Goal: Task Accomplishment & Management: Complete application form

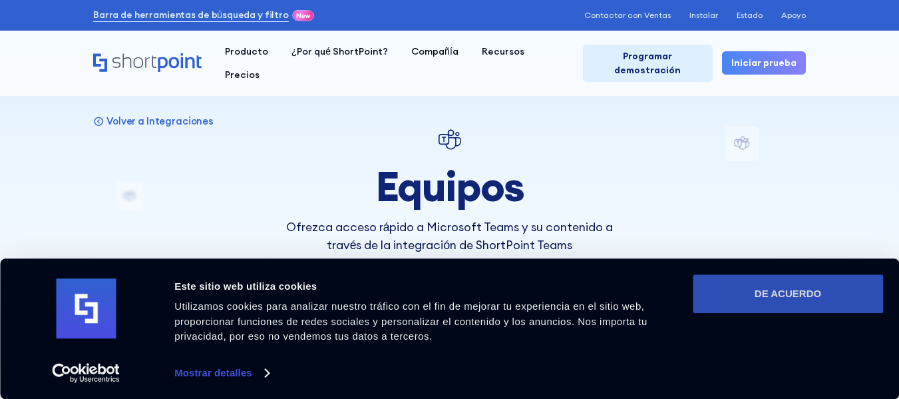
click at [760, 292] on font "DE ACUERDO" at bounding box center [788, 293] width 67 height 11
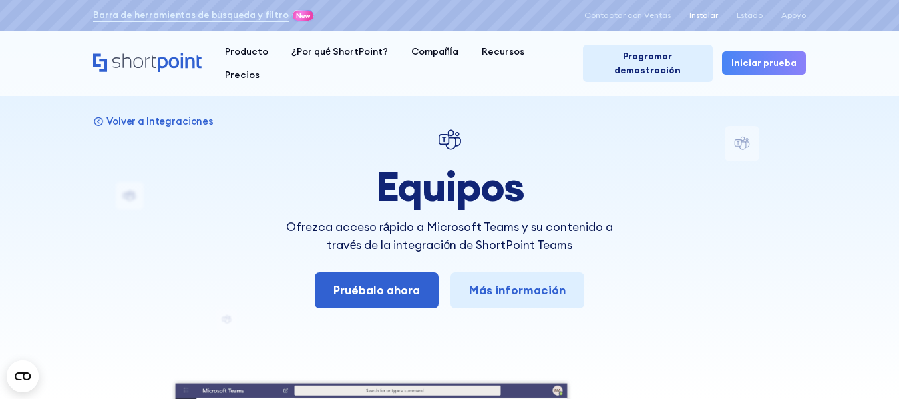
click at [707, 11] on font "Instalar" at bounding box center [704, 15] width 29 height 10
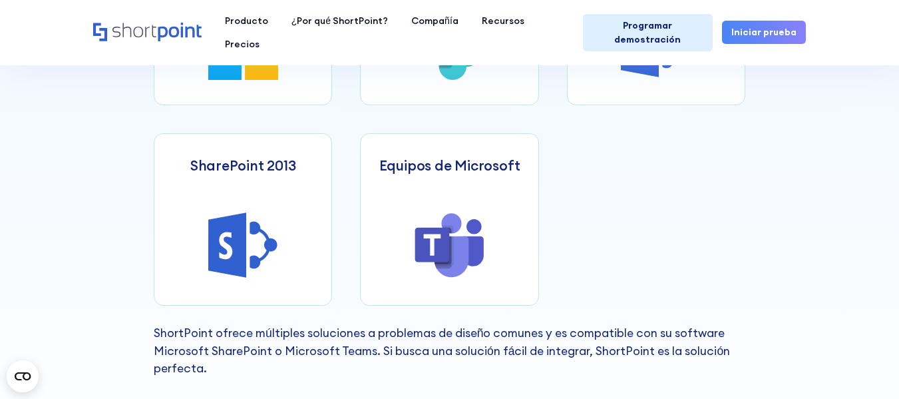
scroll to position [722, 0]
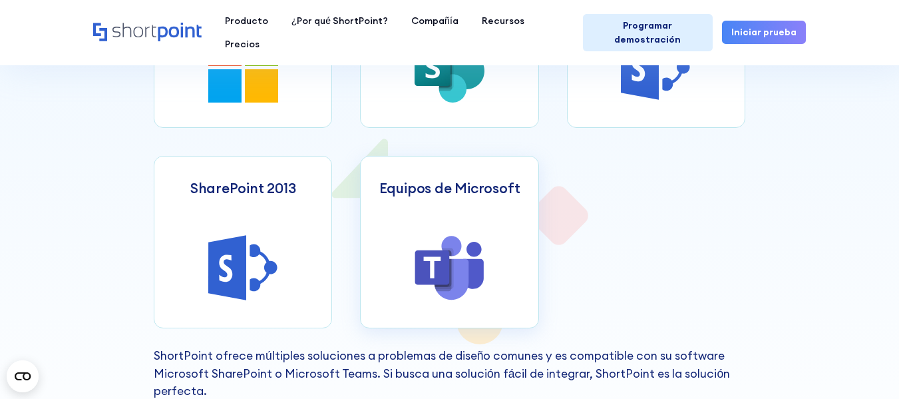
click at [439, 262] on icon at bounding box center [432, 267] width 35 height 35
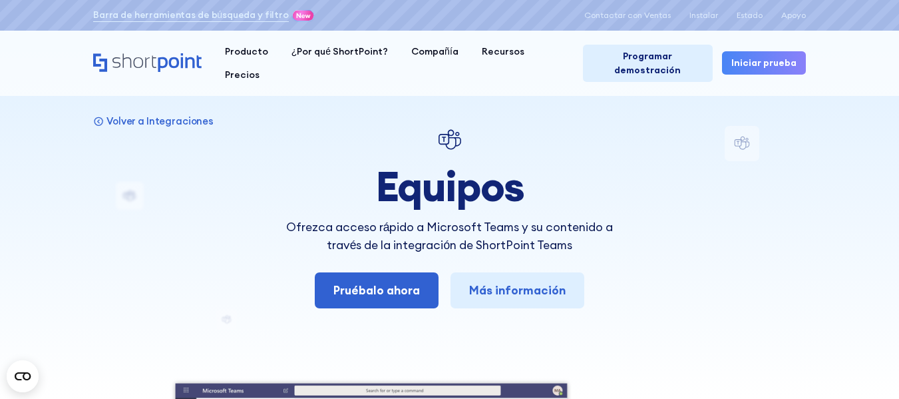
click at [449, 130] on img at bounding box center [450, 140] width 28 height 28
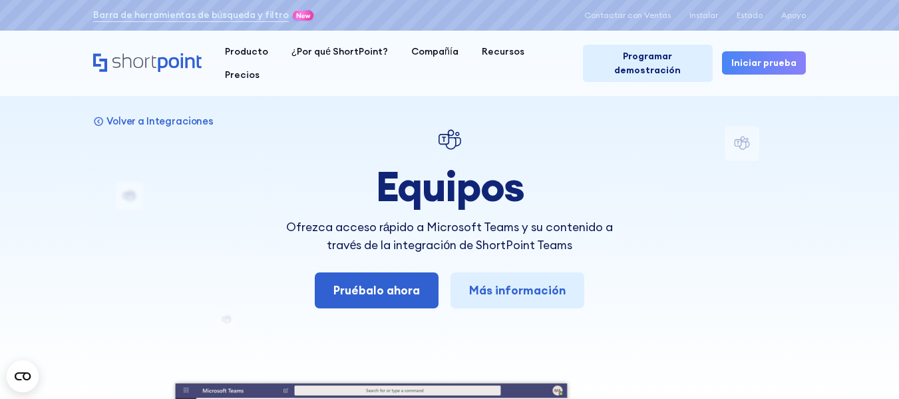
click at [449, 130] on img at bounding box center [450, 140] width 28 height 28
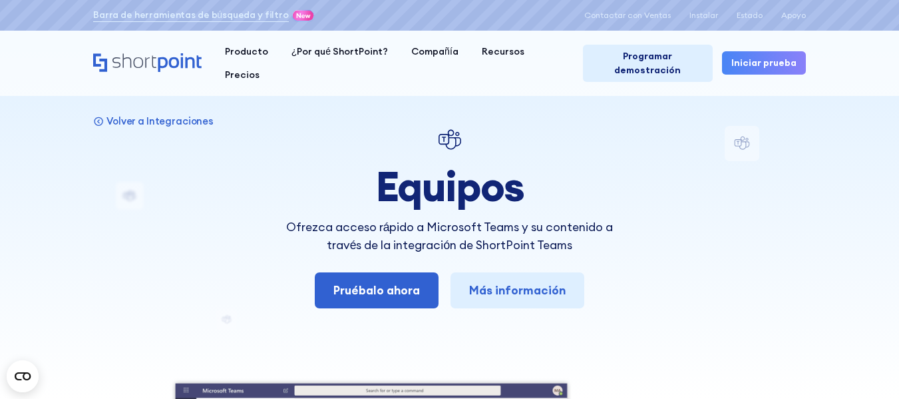
click at [750, 57] on font "Iniciar prueba" at bounding box center [763, 63] width 65 height 12
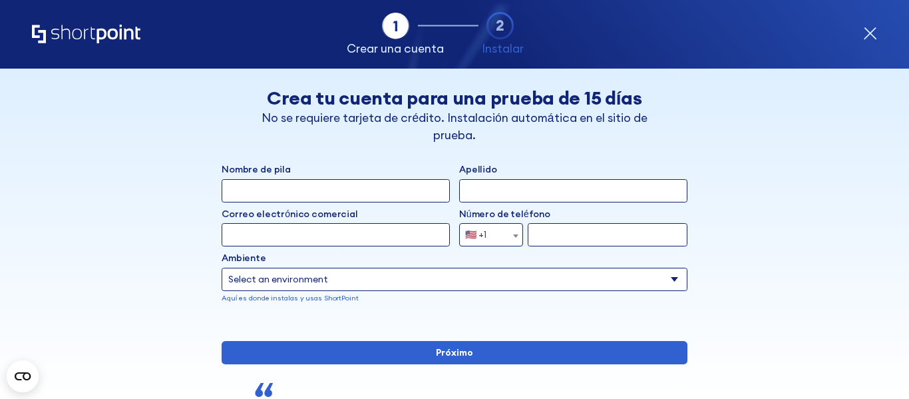
click at [319, 180] on input "Nombre de pila" at bounding box center [336, 190] width 228 height 23
type input "[PERSON_NAME]"
type input "molina"
type input "3208931366"
click at [325, 229] on input "Correo electrónico comercial" at bounding box center [336, 234] width 228 height 23
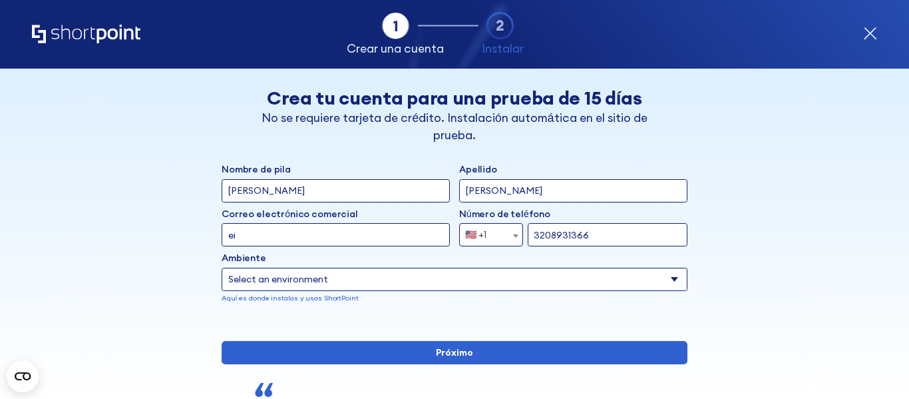
type input "eidy15_08@hotmail.com"
click at [667, 274] on select "Select an environment Microsoft 365 SharePoint Online SharePoint 2019 (local) S…" at bounding box center [455, 279] width 466 height 23
click at [785, 262] on div "Back Atrás Crea tu cuenta para una prueba de 15 días No se requiere tarjeta de …" at bounding box center [455, 285] width 713 height 433
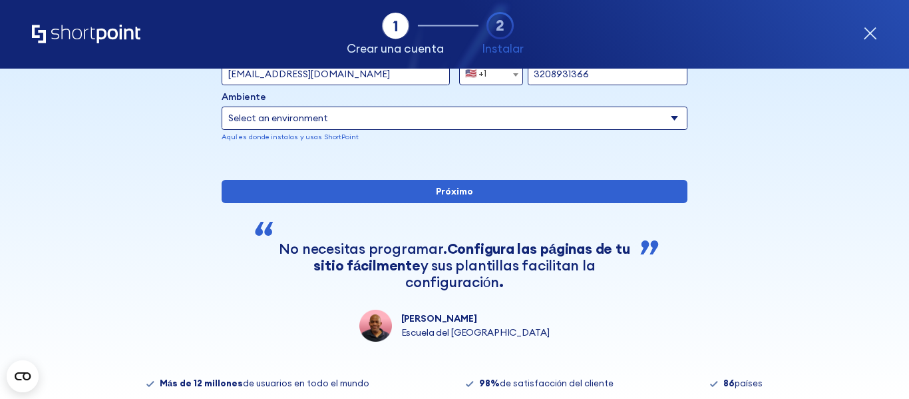
scroll to position [166, 0]
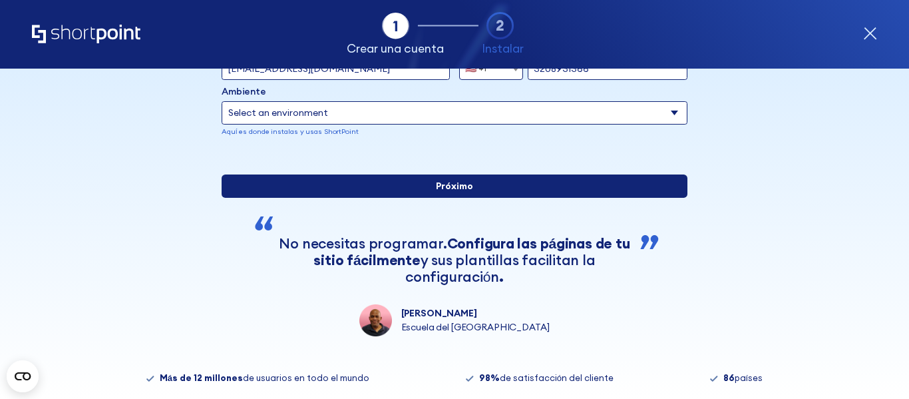
click at [474, 198] on input "Próximo" at bounding box center [455, 185] width 466 height 23
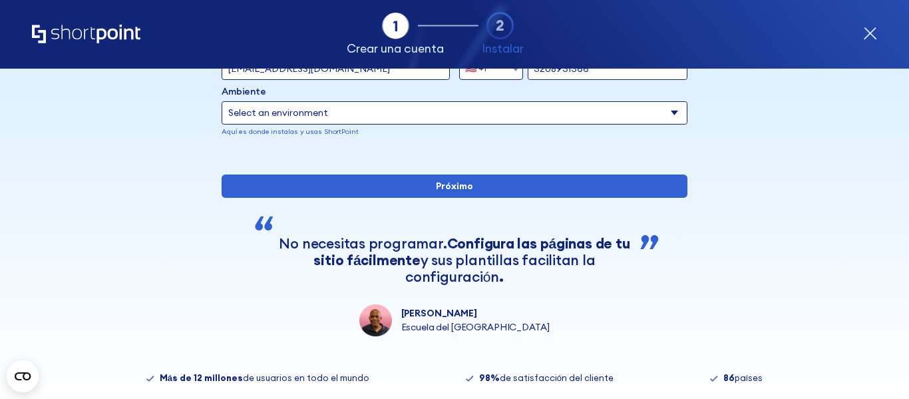
click at [679, 107] on select "Select an environment Microsoft 365 SharePoint Online SharePoint 2019 (local) S…" at bounding box center [455, 112] width 466 height 23
click at [222, 101] on select "Select an environment Microsoft 365 SharePoint Online SharePoint 2019 (local) S…" at bounding box center [455, 112] width 466 height 23
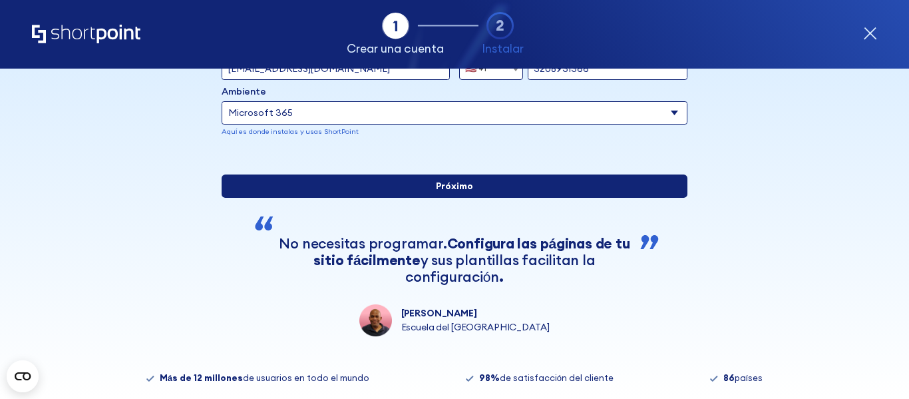
click at [497, 198] on input "Próximo" at bounding box center [455, 185] width 466 height 23
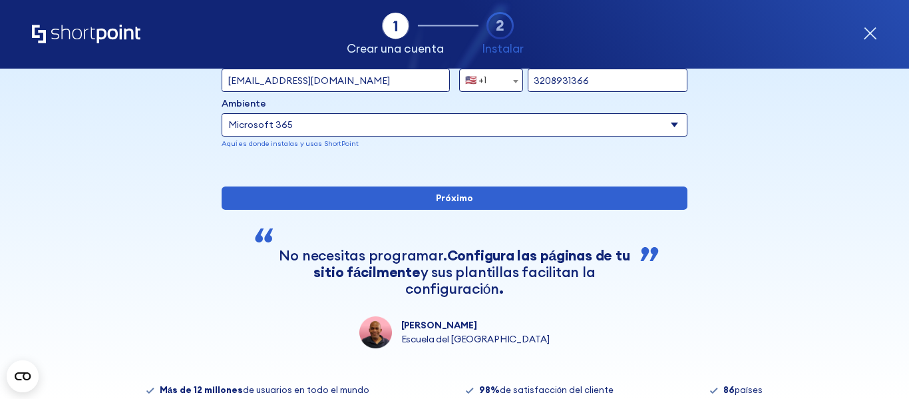
click at [583, 124] on select "Select an environment Microsoft 365 SharePoint Online SharePoint 2019 (local) S…" at bounding box center [455, 124] width 466 height 23
select select "SharePoint 2019 (On-Premise)"
click at [222, 113] on select "Select an environment Microsoft 365 SharePoint Online SharePoint 2019 (local) S…" at bounding box center [455, 124] width 466 height 23
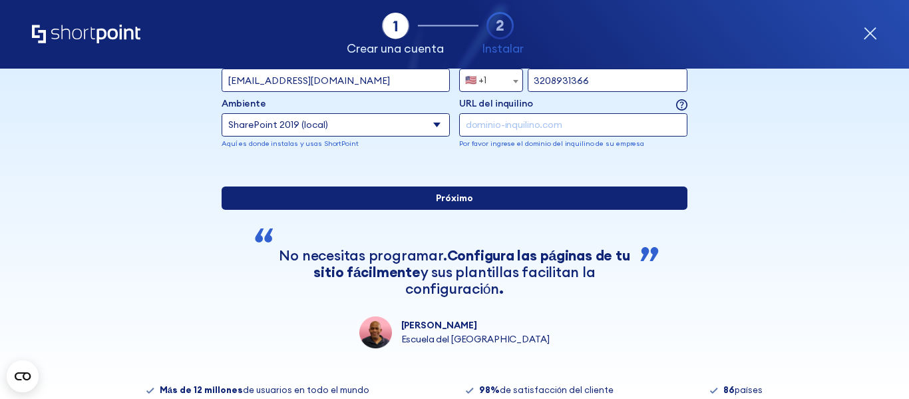
click at [477, 210] on input "Próximo" at bounding box center [455, 197] width 466 height 23
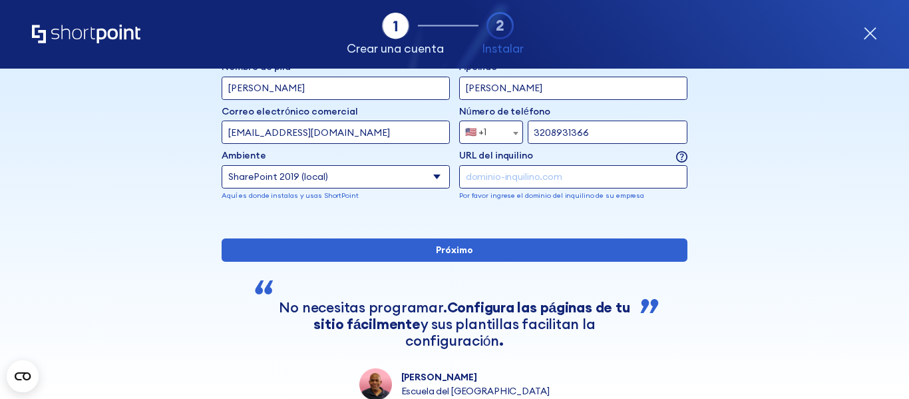
scroll to position [100, 0]
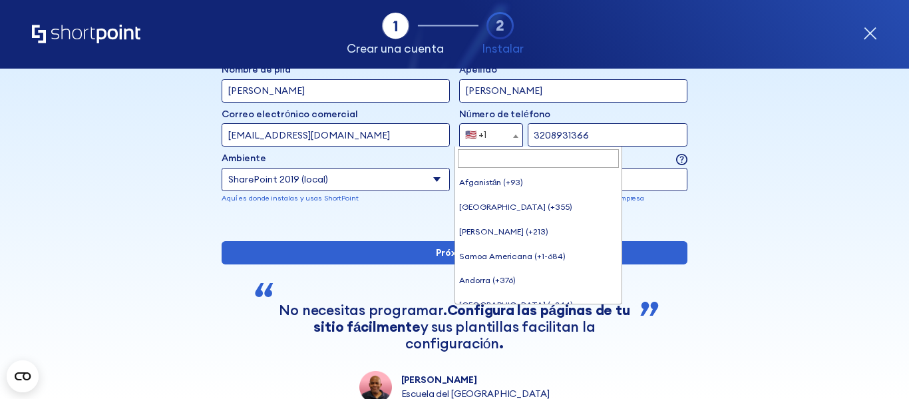
click at [513, 136] on b "forma" at bounding box center [515, 135] width 5 height 3
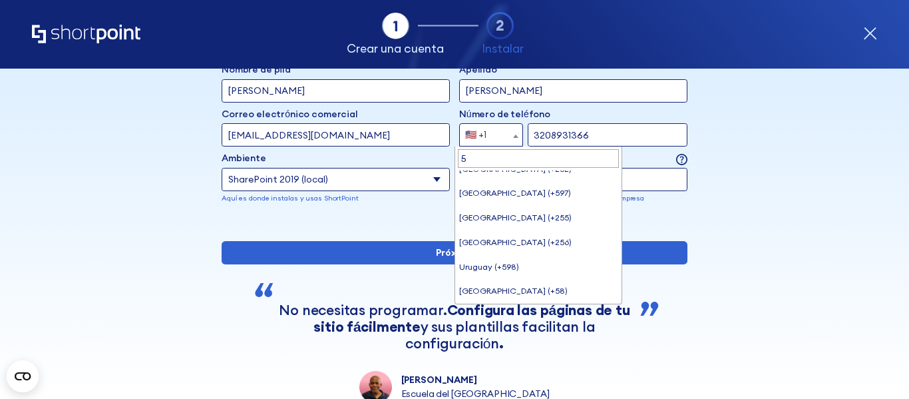
scroll to position [0, 0]
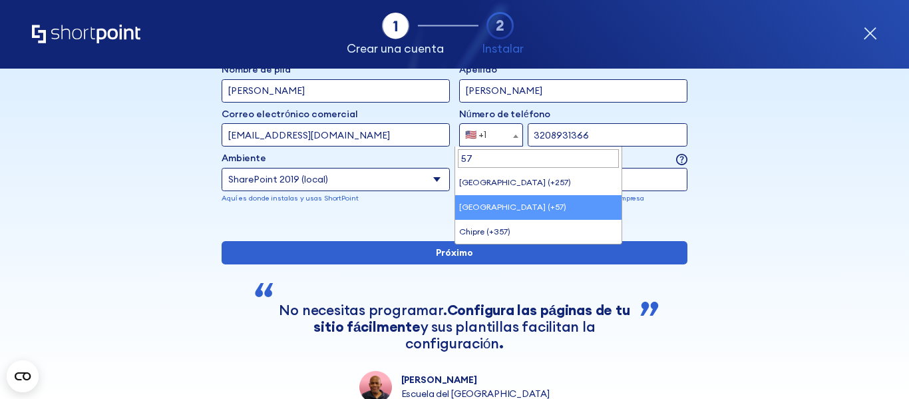
type input "57"
select select "+57"
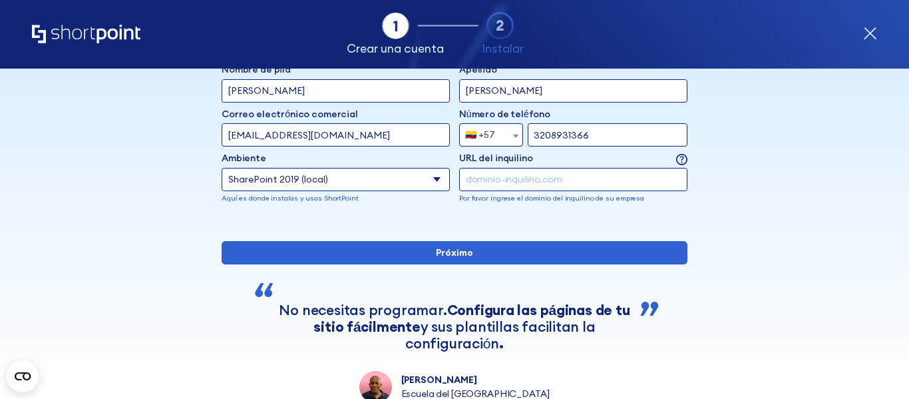
click at [373, 134] on input "eidy15_08@hotmail.com" at bounding box center [336, 134] width 228 height 23
click at [501, 222] on div "forma" at bounding box center [455, 222] width 466 height 0
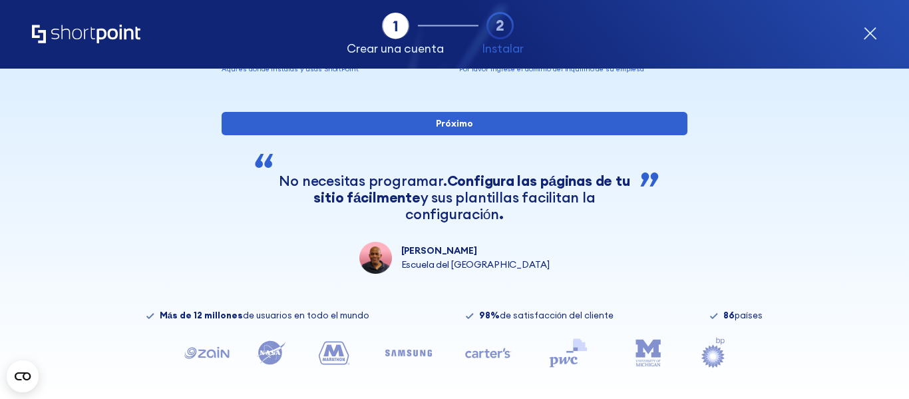
scroll to position [224, 0]
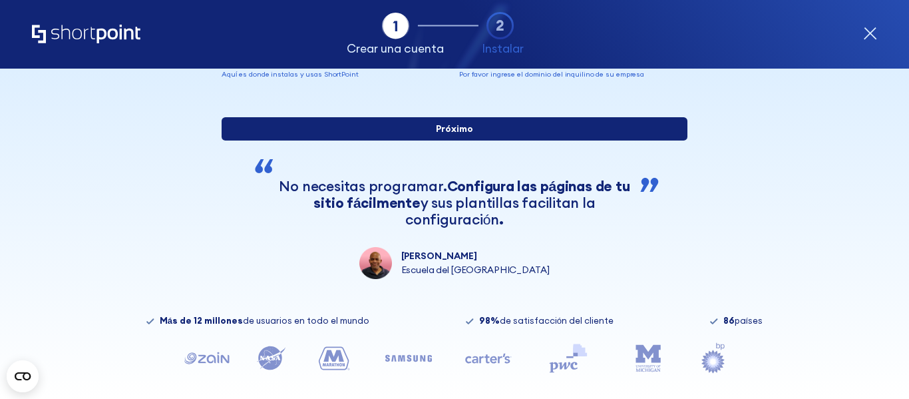
click at [481, 140] on input "Próximo" at bounding box center [455, 128] width 466 height 23
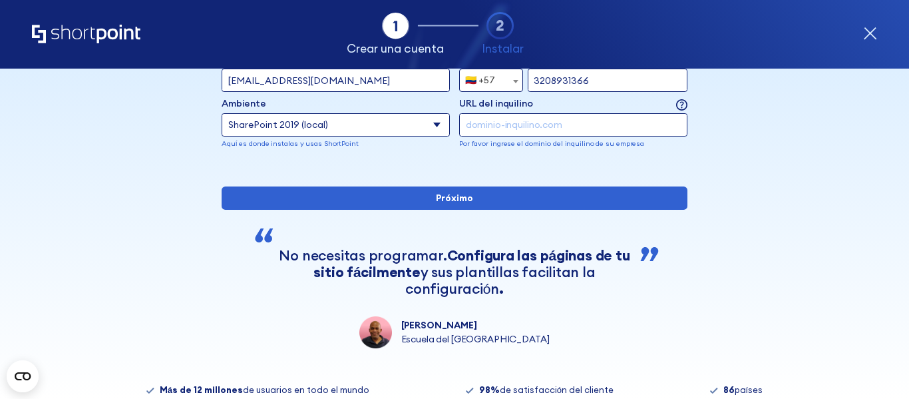
click at [350, 81] on input "eidy15_08@hotmail.com" at bounding box center [336, 80] width 228 height 23
drag, startPoint x: 350, startPoint y: 81, endPoint x: 108, endPoint y: 103, distance: 242.6
click at [108, 103] on div "Atrás Atrás Crea tu cuenta para una prueba de 15 días No se requiere tarjeta de…" at bounding box center [455, 130] width 713 height 433
type input "jasmoga1.5@hotmail.com"
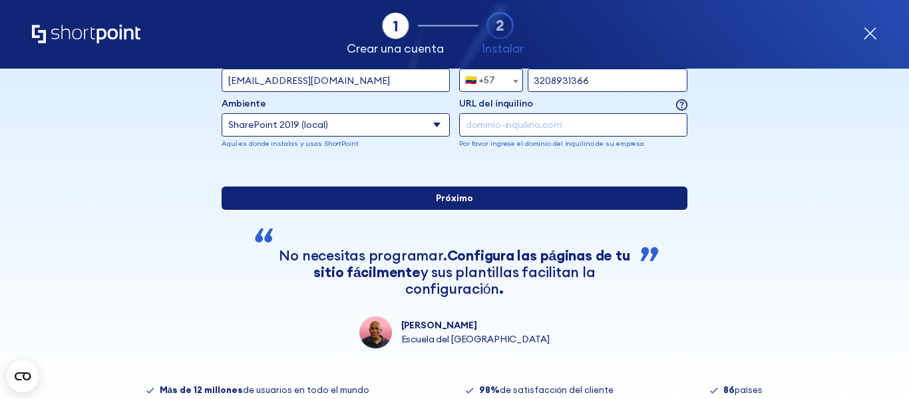
click at [305, 210] on input "Próximo" at bounding box center [455, 197] width 466 height 23
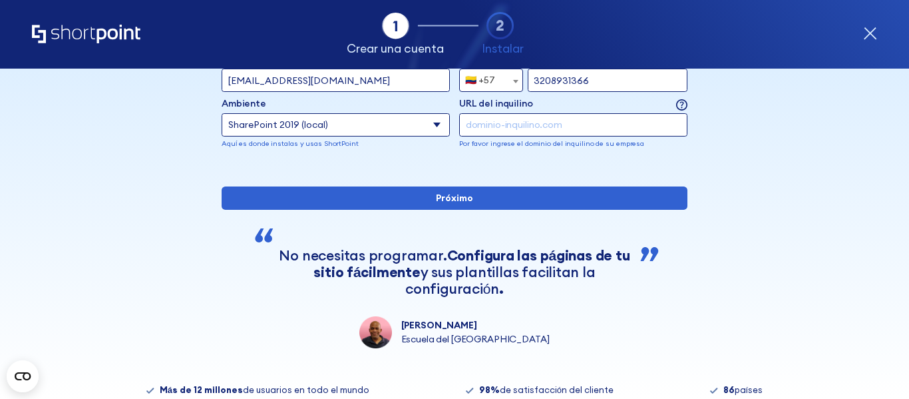
click at [507, 120] on input "forma" at bounding box center [573, 124] width 228 height 23
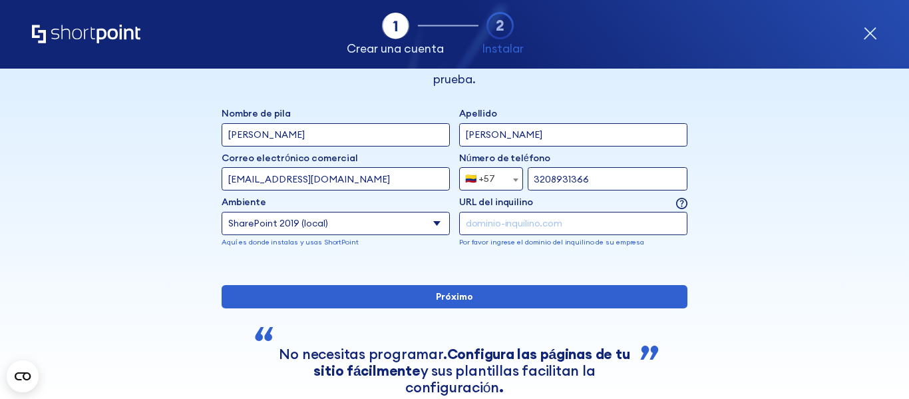
scroll to position [55, 0]
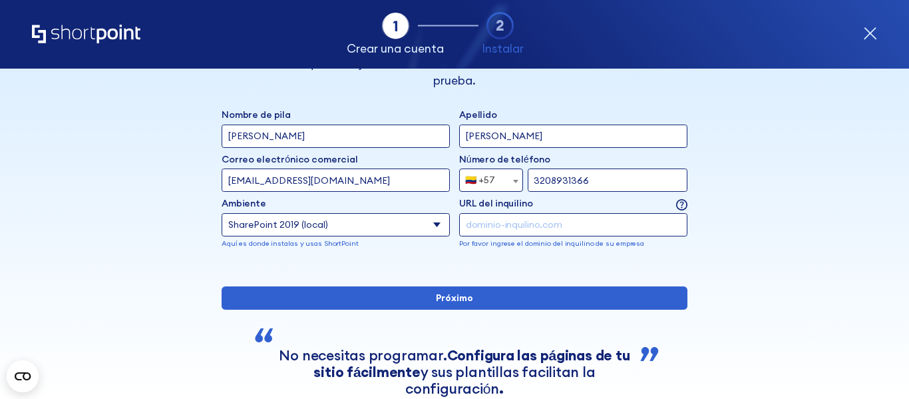
click at [499, 23] on icon "forma" at bounding box center [501, 26] width 28 height 28
click at [875, 38] on icon "forma" at bounding box center [870, 33] width 11 height 11
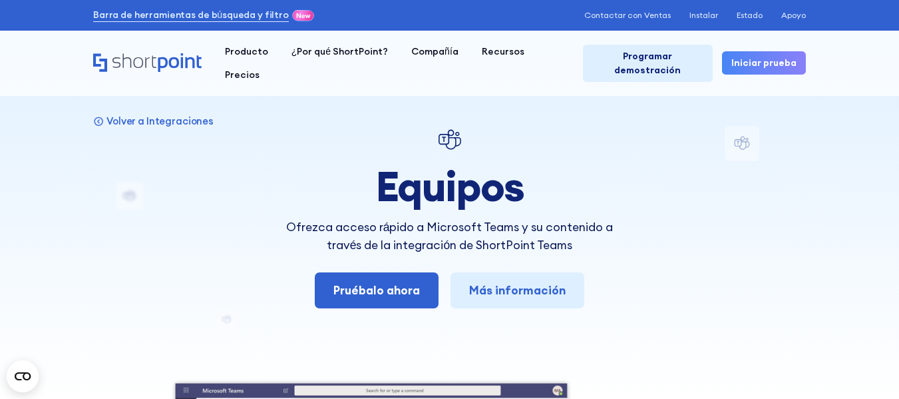
click at [782, 102] on div at bounding box center [449, 199] width 899 height 399
click at [702, 15] on font "Instalar" at bounding box center [704, 15] width 29 height 10
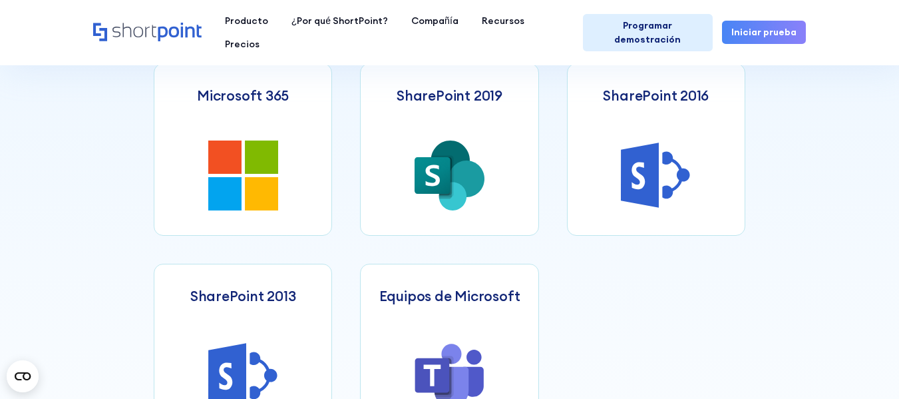
scroll to position [618, 0]
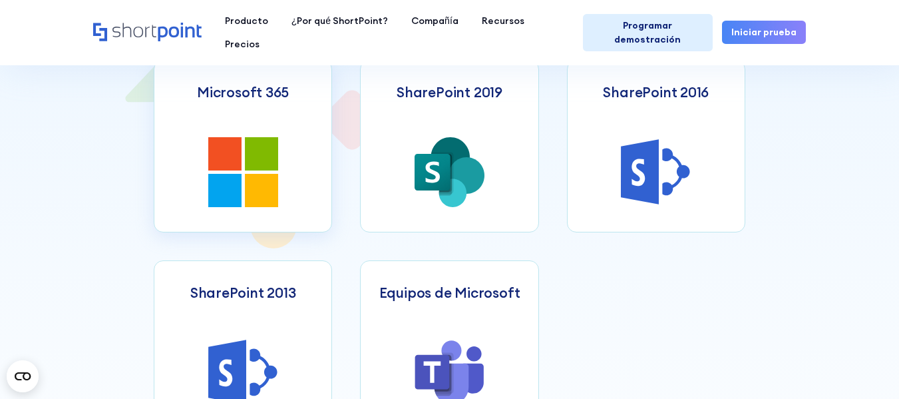
click at [266, 174] on icon at bounding box center [261, 190] width 33 height 33
